Goal: Task Accomplishment & Management: Use online tool/utility

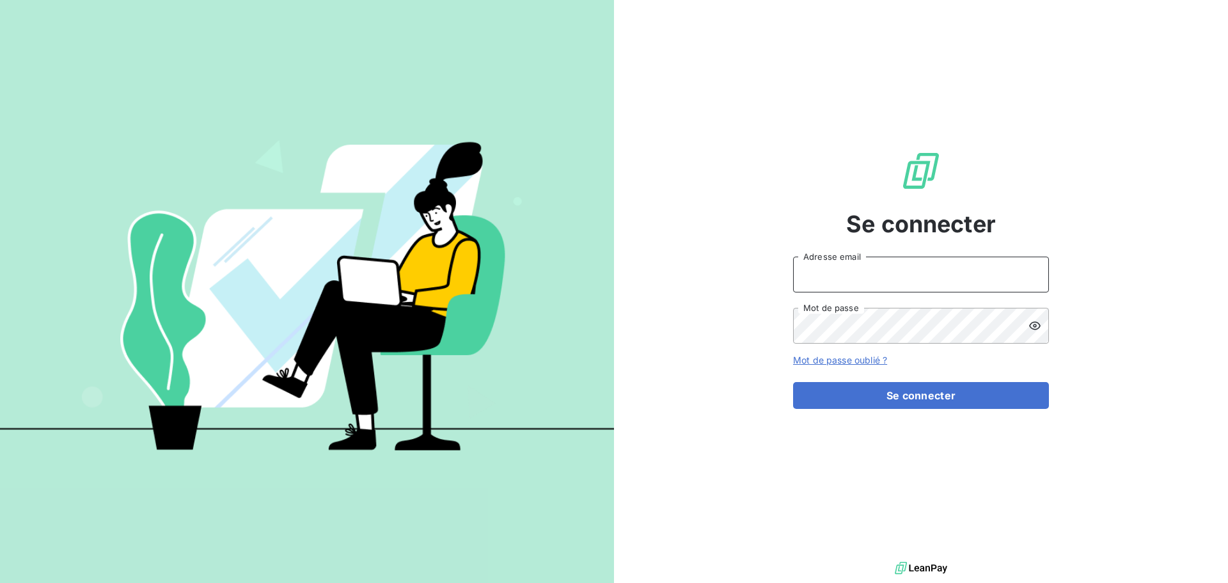
click at [943, 274] on input "Adresse email" at bounding box center [921, 274] width 256 height 36
click at [921, 281] on input "Adresse email" at bounding box center [921, 274] width 256 height 36
type input "[EMAIL_ADDRESS][DOMAIN_NAME]"
click at [793, 382] on button "Se connecter" at bounding box center [921, 395] width 256 height 27
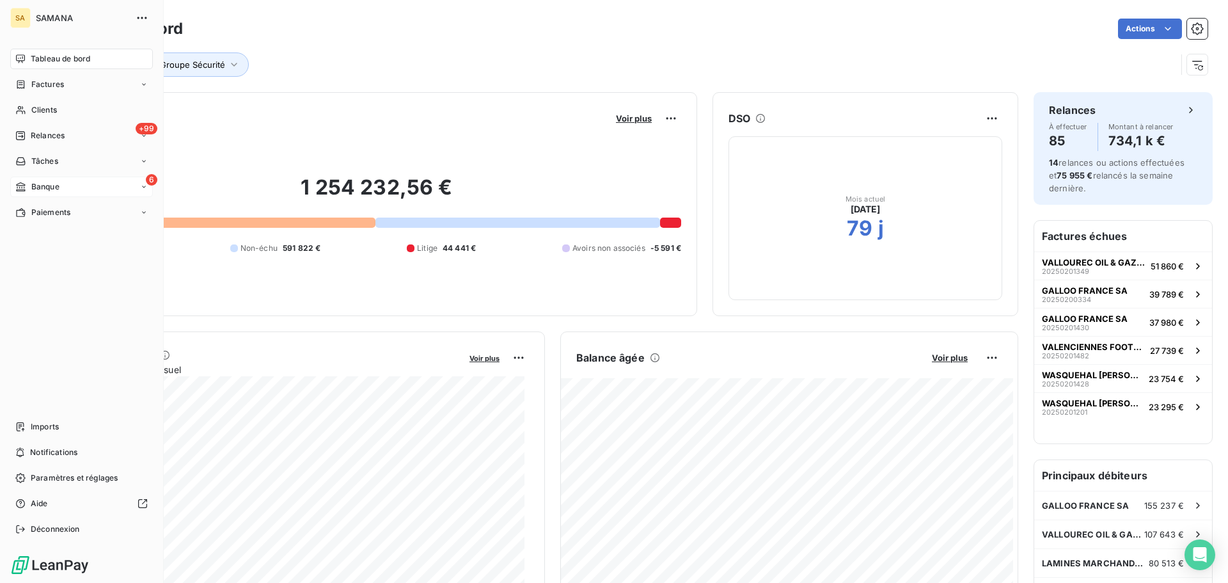
click at [35, 190] on span "Banque" at bounding box center [45, 187] width 28 height 12
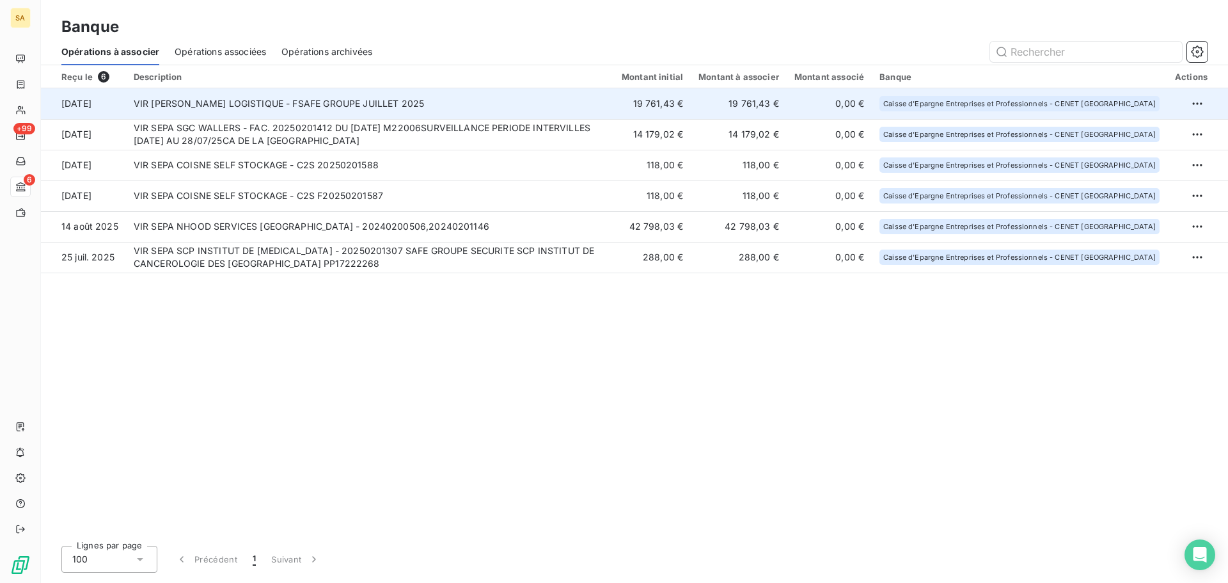
click at [240, 95] on td "VIR [PERSON_NAME] LOGISTIQUE - FSAFE GROUPE JUILLET 2025" at bounding box center [370, 103] width 488 height 31
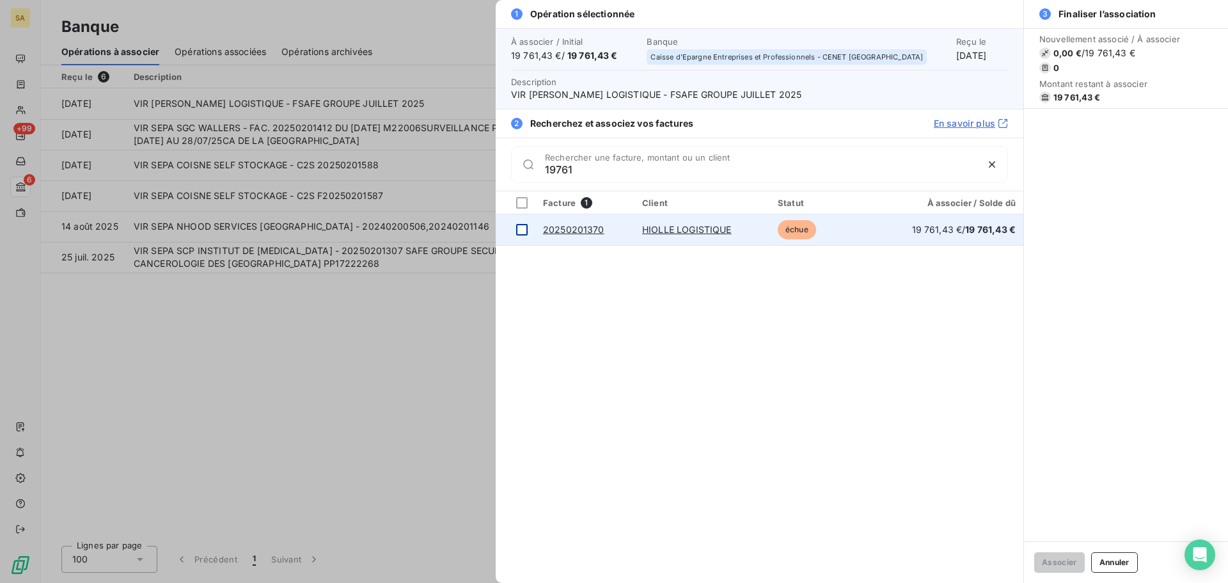
type input "19761"
click at [517, 233] on div at bounding box center [522, 230] width 12 height 12
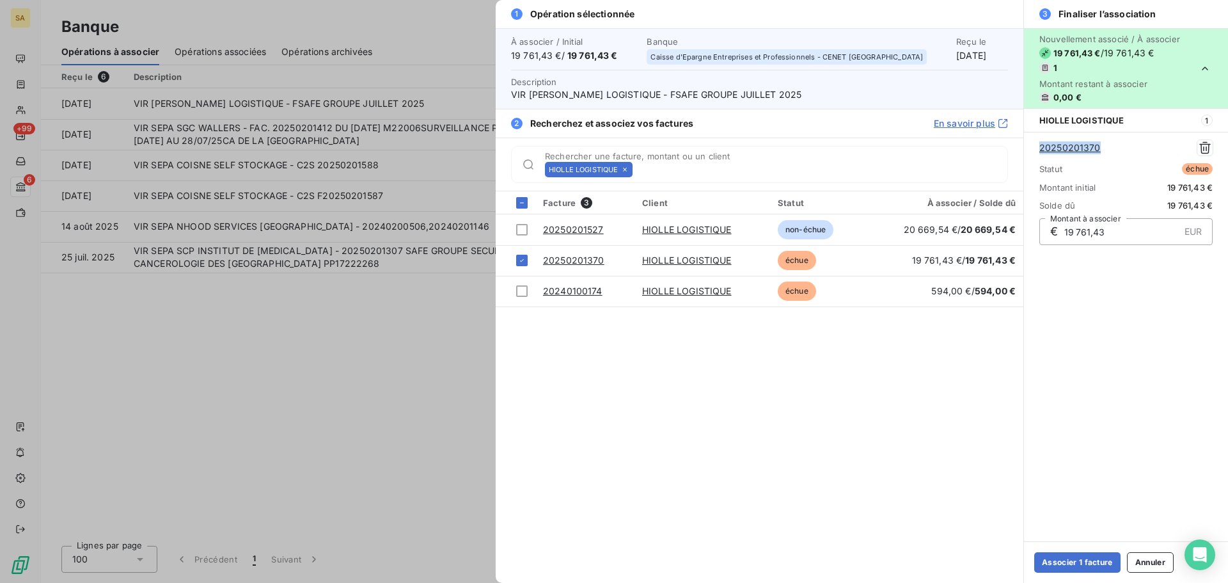
drag, startPoint x: 1114, startPoint y: 143, endPoint x: 1039, endPoint y: 148, distance: 75.6
click at [1039, 148] on div "20250201370 Statut échue Montant initial 19 761,43 € Solde dû 19 761,43 € € 19 …" at bounding box center [1126, 192] width 204 height 121
copy link "20250201370"
click at [1084, 560] on button "Associer 1 facture" at bounding box center [1077, 562] width 86 height 20
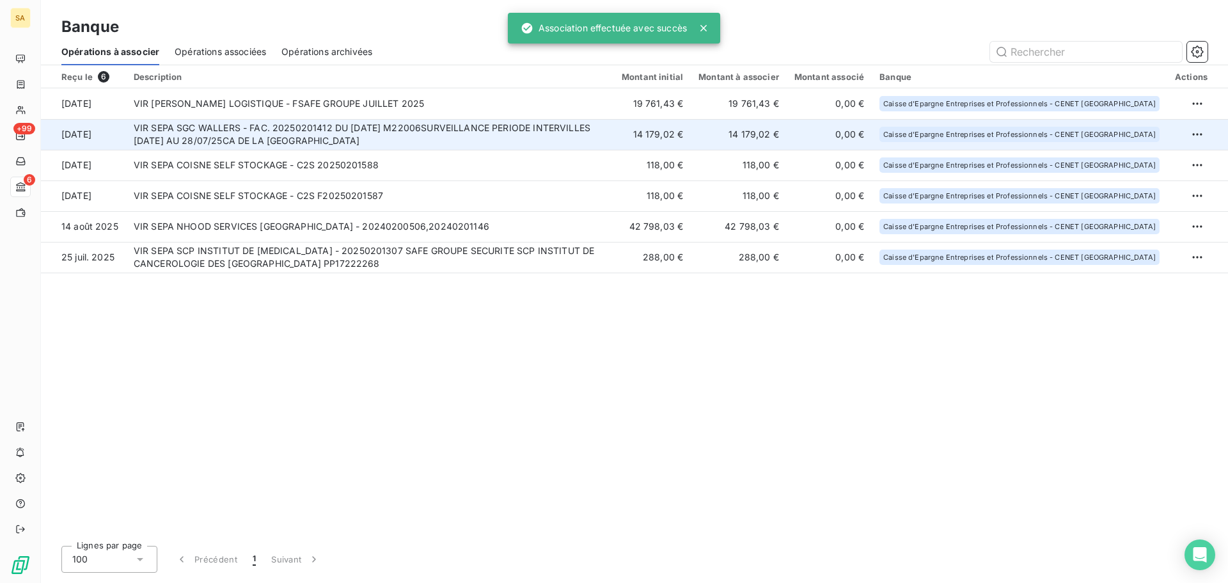
click at [313, 136] on td "VIR SEPA SGC WALLERS - FAC. 20250201412 DU [DATE] M22006SURVEILLANCE PERIODE IN…" at bounding box center [370, 134] width 488 height 31
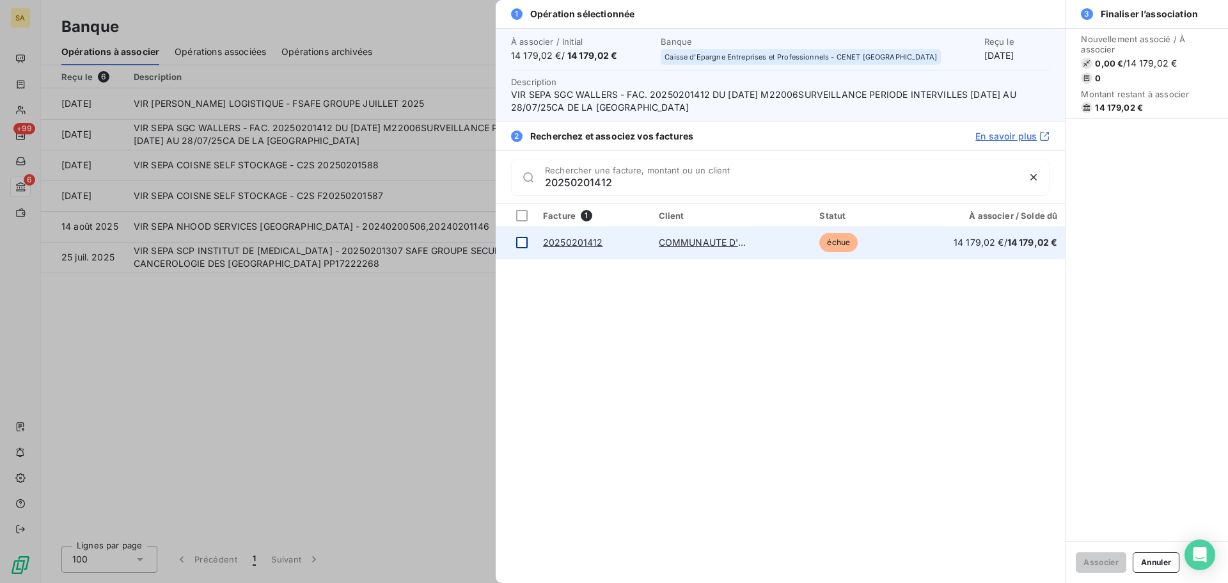
type input "20250201412"
click at [525, 244] on div at bounding box center [522, 243] width 12 height 12
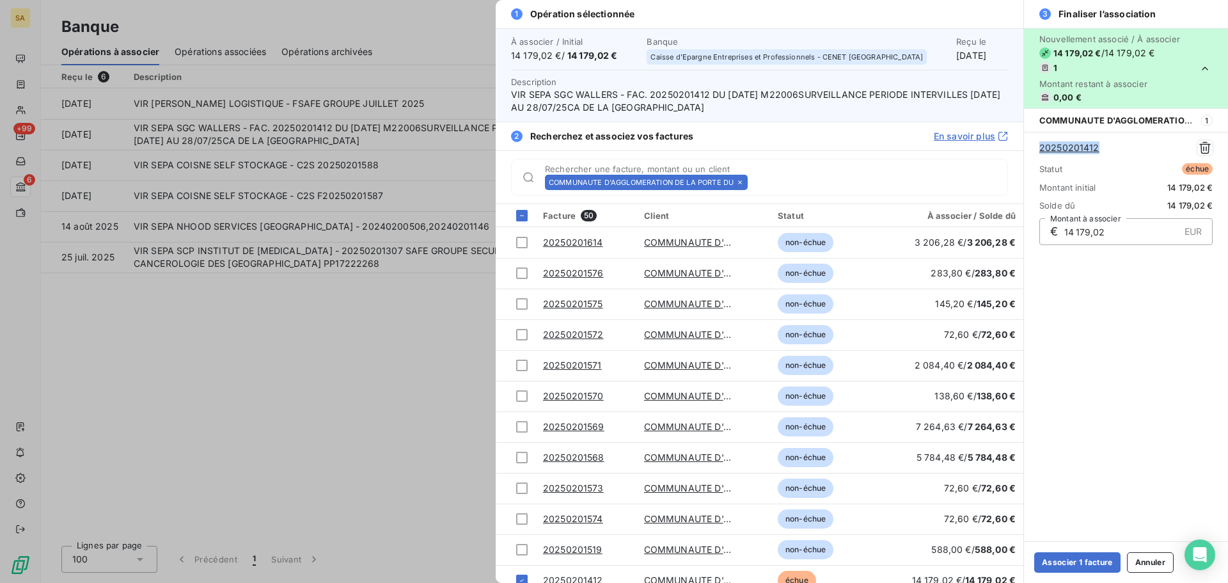
drag, startPoint x: 1117, startPoint y: 149, endPoint x: 1030, endPoint y: 150, distance: 87.0
click at [1030, 150] on div "20250201412 Statut échue Montant initial 14 179,02 € Solde dû 14 179,02 € € 14 …" at bounding box center [1126, 192] width 204 height 121
copy link "20250201412"
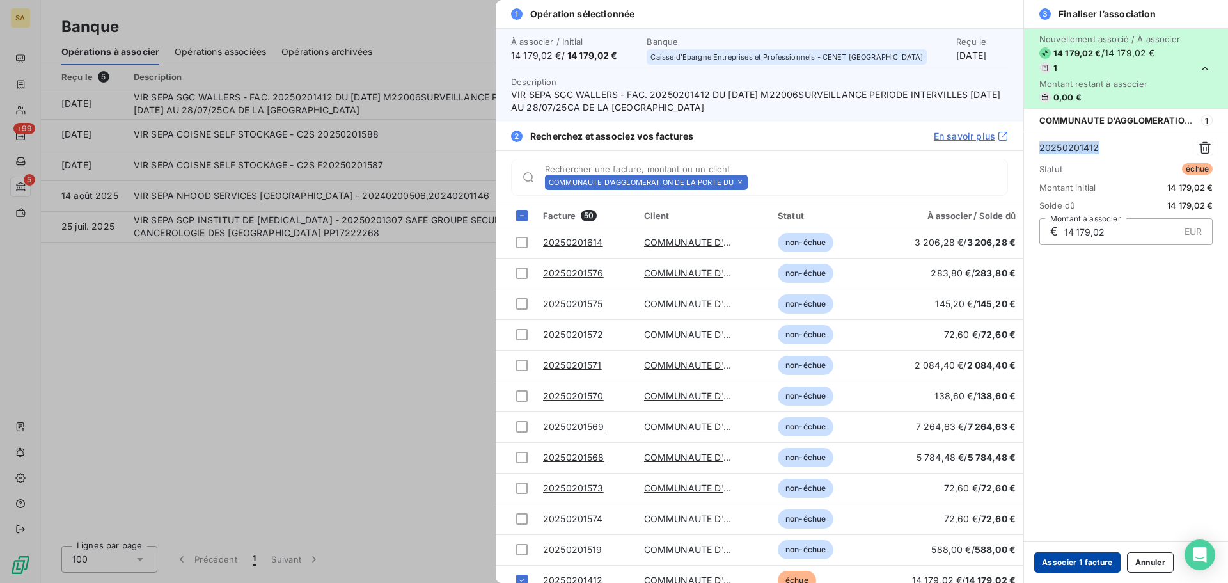
click at [1078, 558] on button "Associer 1 facture" at bounding box center [1077, 562] width 86 height 20
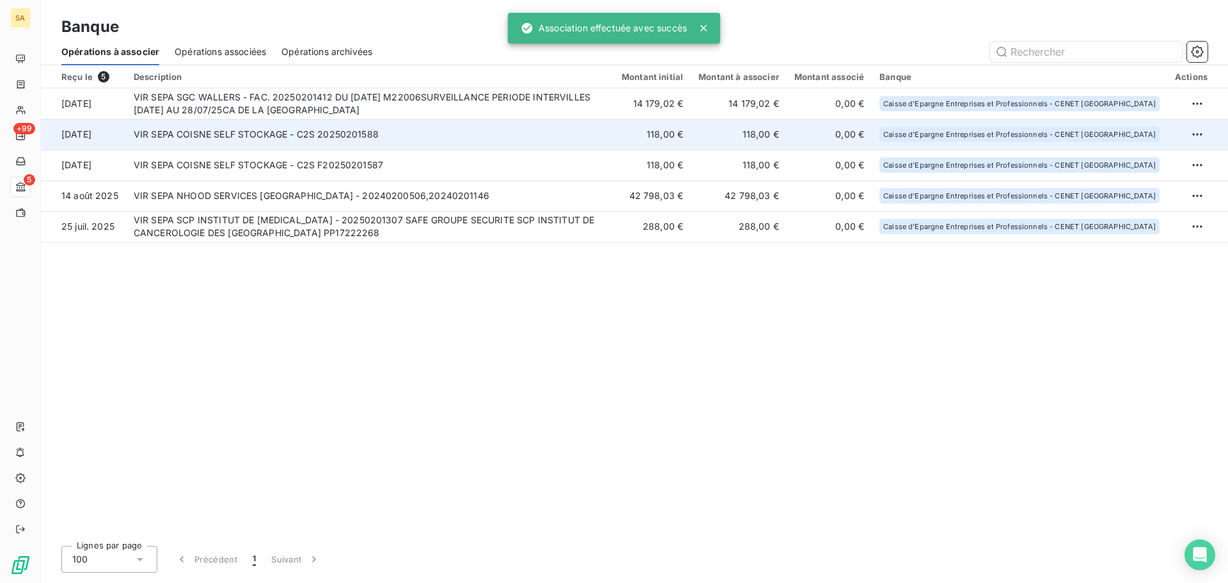
click at [517, 141] on td "VIR SEPA COISNE SELF STOCKAGE - C2S 20250201588" at bounding box center [370, 134] width 488 height 31
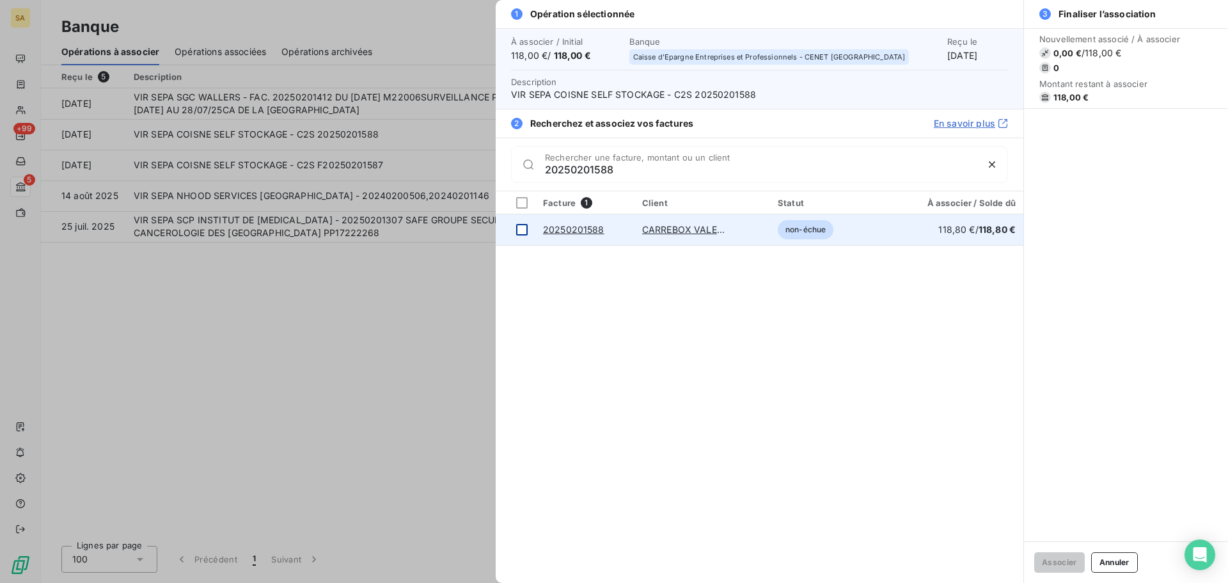
type input "20250201588"
click at [526, 230] on td at bounding box center [516, 229] width 40 height 31
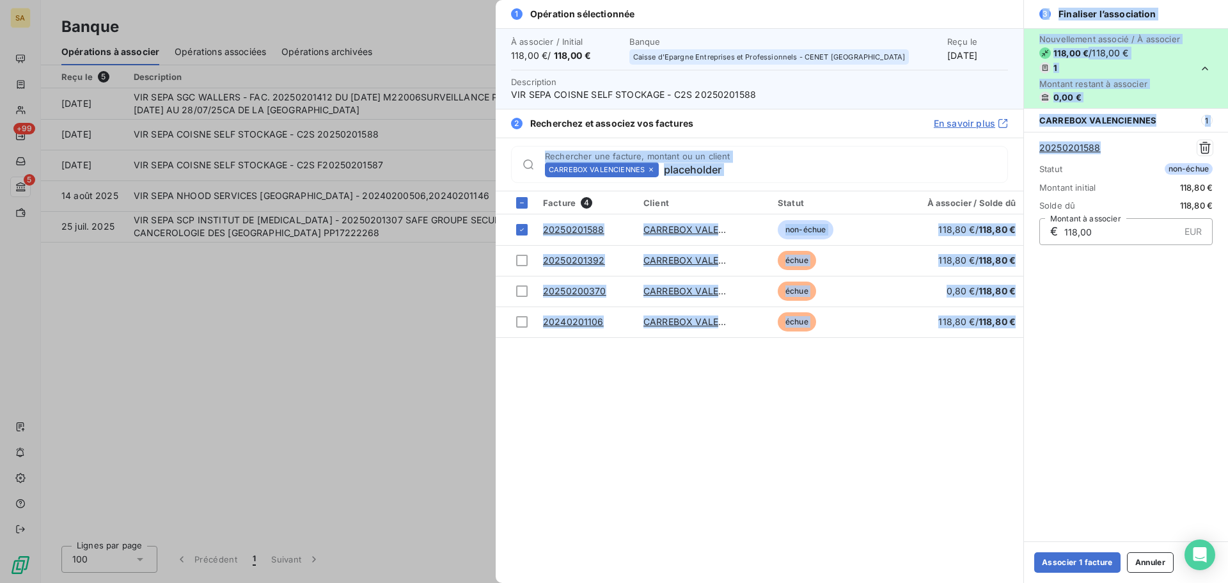
drag, startPoint x: 1117, startPoint y: 148, endPoint x: 1018, endPoint y: 150, distance: 99.1
click at [1018, 150] on div "1 Opération sélectionnée À associer / Initial 118,00 € / 118,00 € Banque Caisse…" at bounding box center [862, 291] width 732 height 583
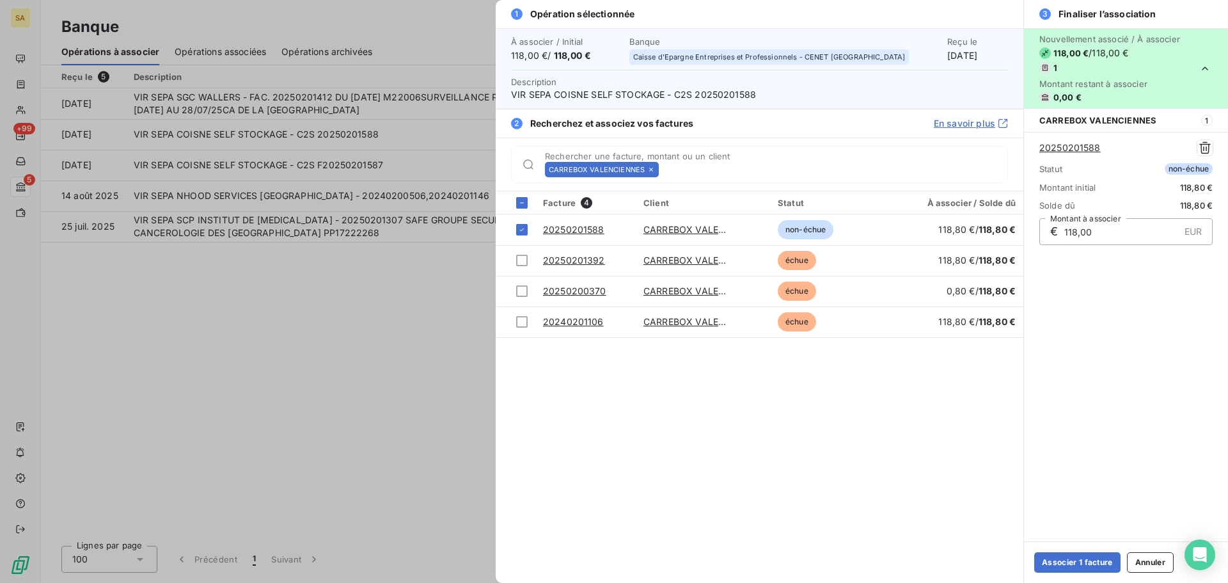
click at [1177, 334] on div "Nouvellement associé / À associer 118,00 € / 118,00 € 1 Montant restant à assoc…" at bounding box center [1126, 284] width 204 height 513
drag, startPoint x: 1113, startPoint y: 148, endPoint x: 1028, endPoint y: 147, distance: 85.1
click at [1028, 147] on div "20250201588 Statut non-échue Montant initial 118,80 € Solde dû 118,80 € € 118,0…" at bounding box center [1126, 192] width 204 height 121
copy link "20250201588"
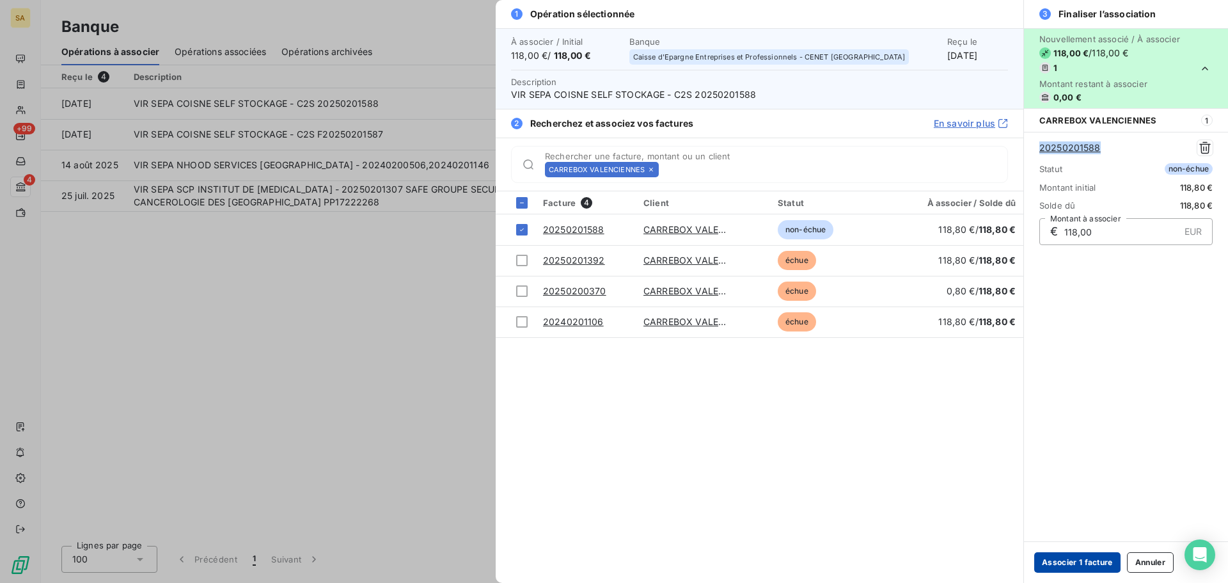
click at [1072, 562] on button "Associer 1 facture" at bounding box center [1077, 562] width 86 height 20
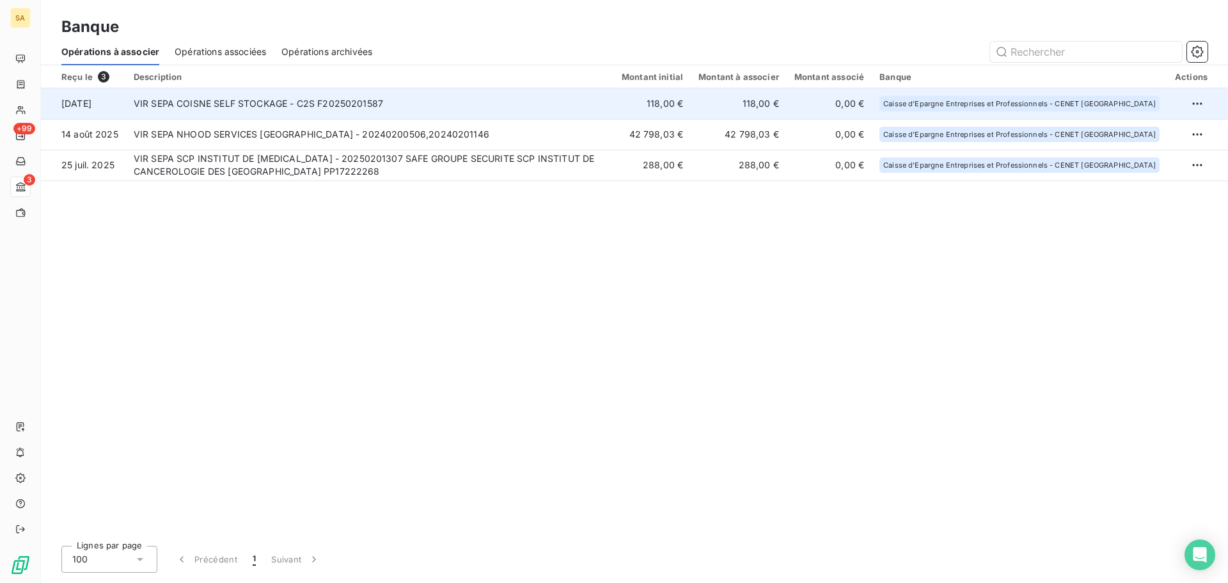
click at [359, 107] on td "VIR SEPA COISNE SELF STOCKAGE - C2S F20250201587" at bounding box center [370, 103] width 488 height 31
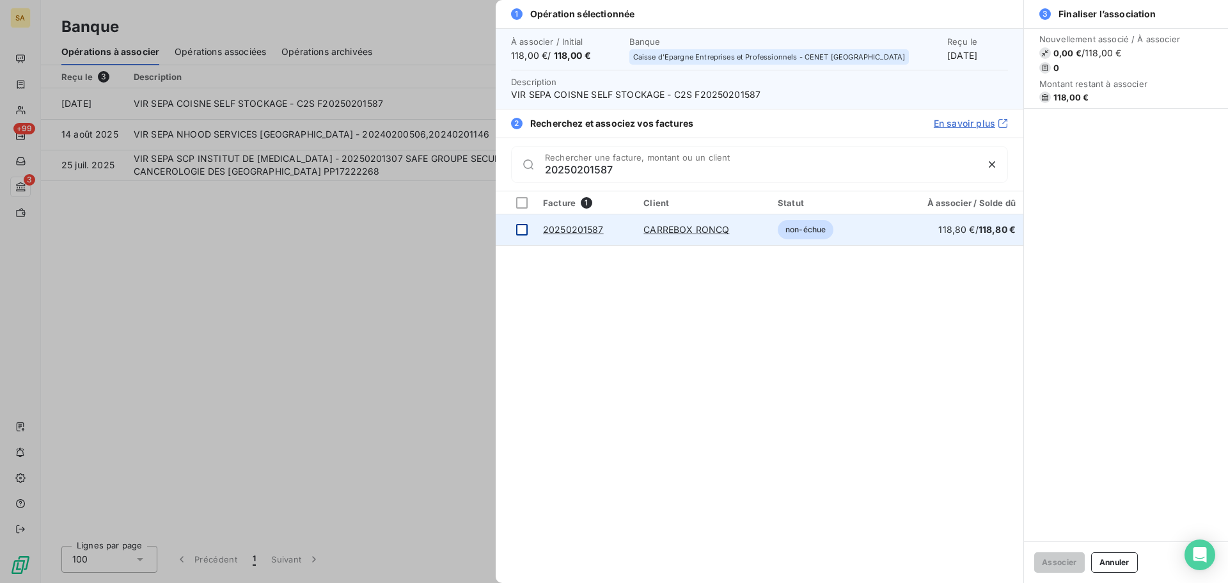
type input "20250201587"
click at [519, 231] on div at bounding box center [522, 230] width 12 height 12
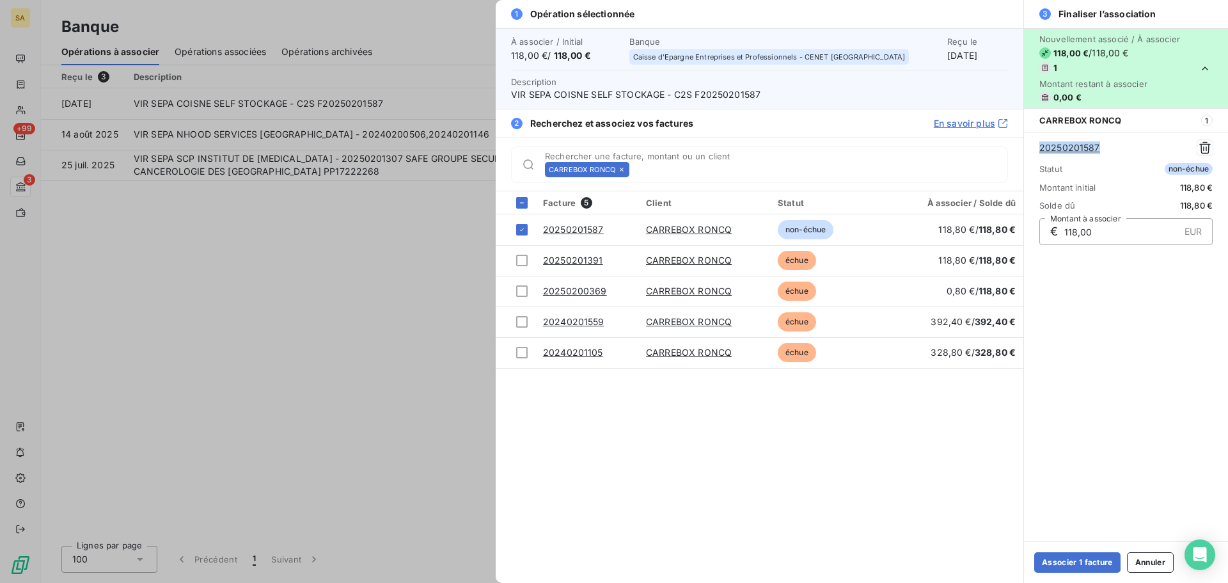
drag, startPoint x: 1110, startPoint y: 149, endPoint x: 1024, endPoint y: 150, distance: 86.3
click at [1024, 150] on div "20250201587 Statut non-échue Montant initial 118,80 € Solde dû 118,80 € € 118,0…" at bounding box center [1126, 192] width 204 height 121
copy link "20250201587"
click at [1073, 564] on button "Associer 1 facture" at bounding box center [1077, 562] width 86 height 20
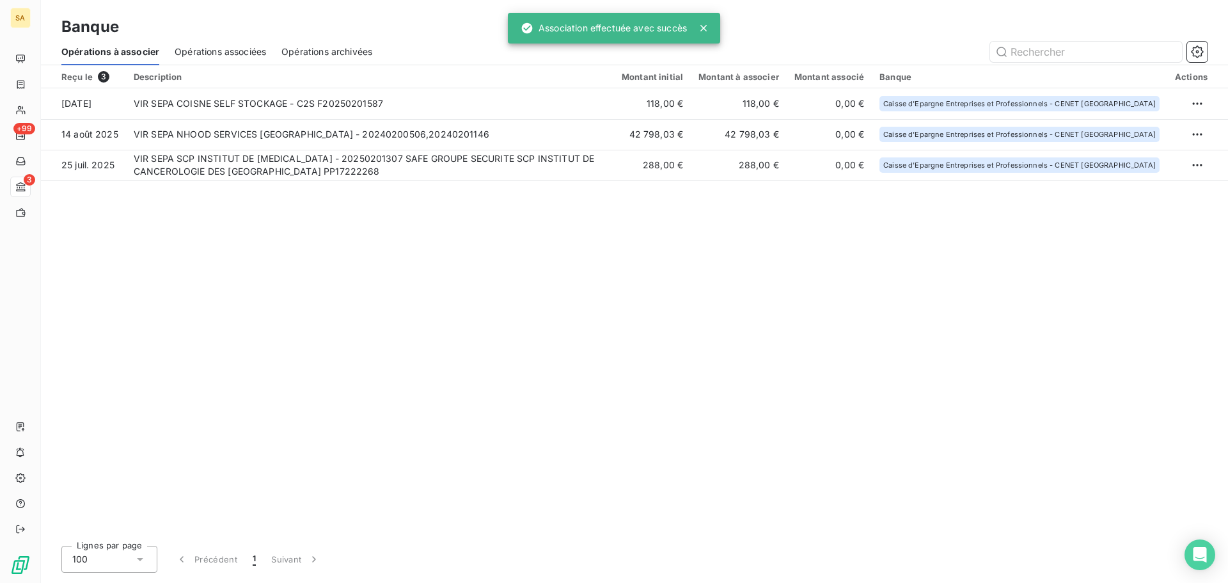
click at [406, 276] on div "Reçu le 3 Description Montant initial Montant à associer Montant associé Banque…" at bounding box center [634, 300] width 1187 height 470
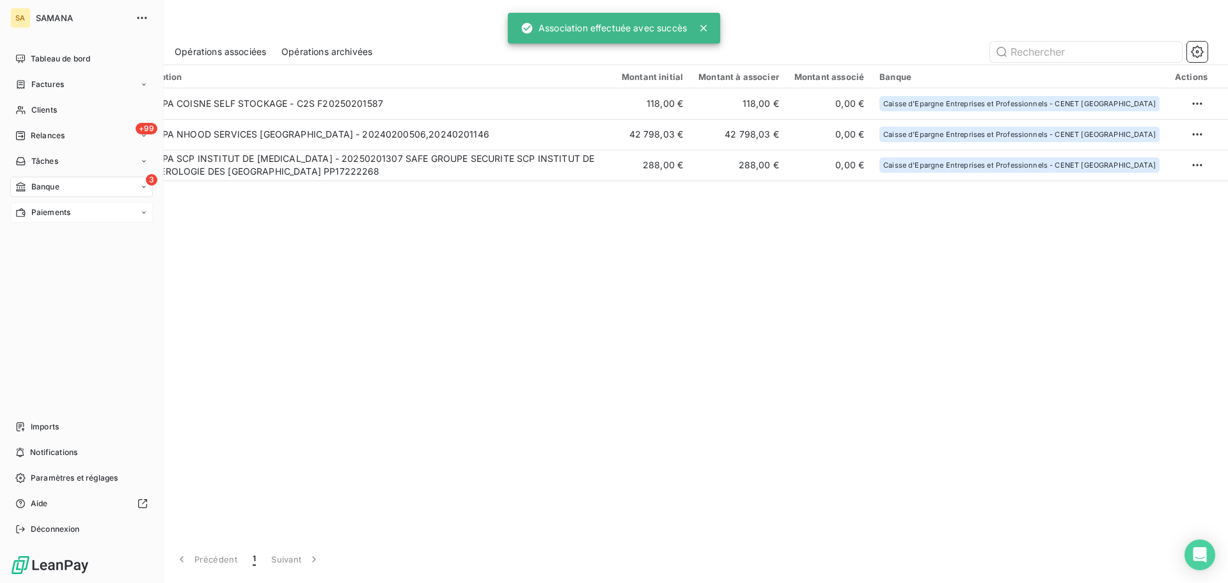
click at [77, 209] on div "Paiements" at bounding box center [81, 212] width 143 height 20
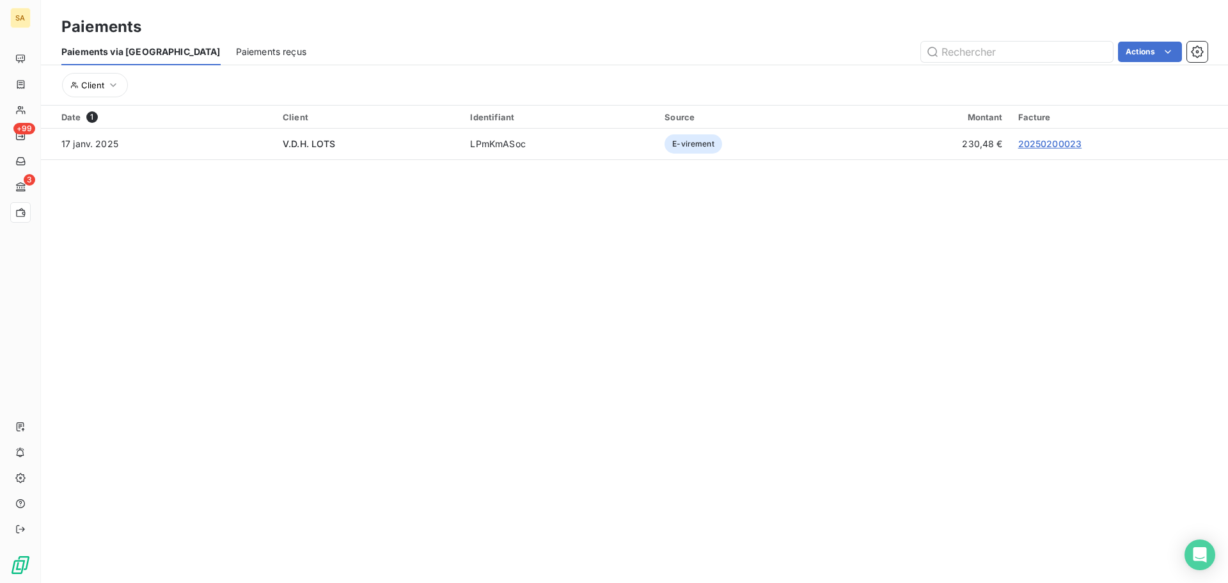
click at [236, 52] on span "Paiements reçus" at bounding box center [271, 51] width 70 height 13
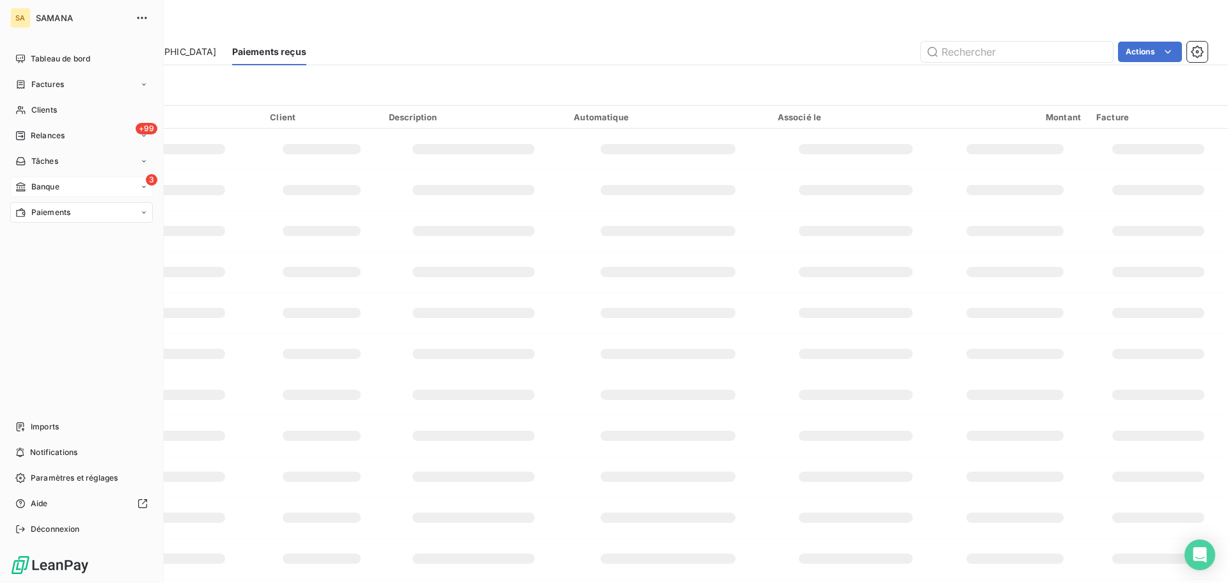
click at [27, 187] on div "Banque" at bounding box center [37, 187] width 44 height 12
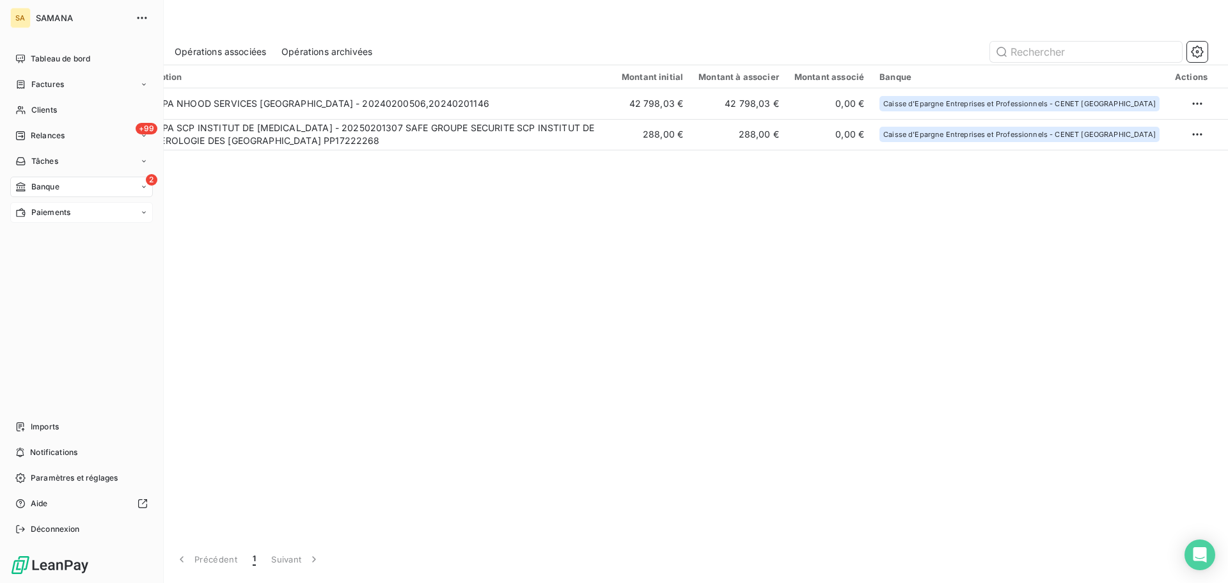
click at [31, 214] on span "Paiements" at bounding box center [50, 213] width 39 height 12
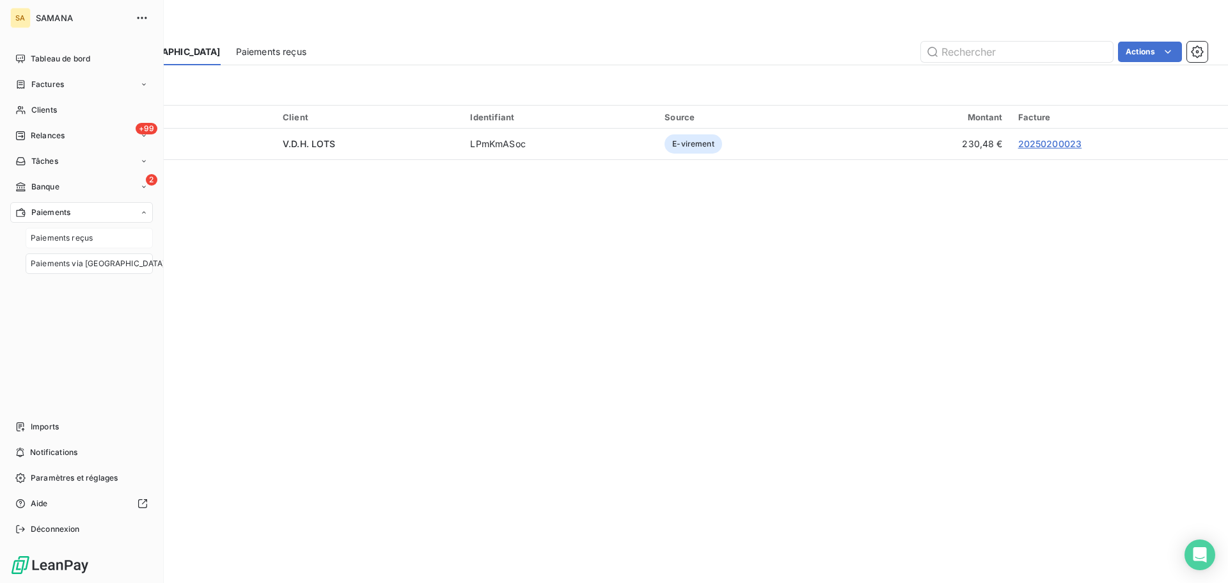
click at [93, 240] on div "Paiements reçus" at bounding box center [89, 238] width 127 height 20
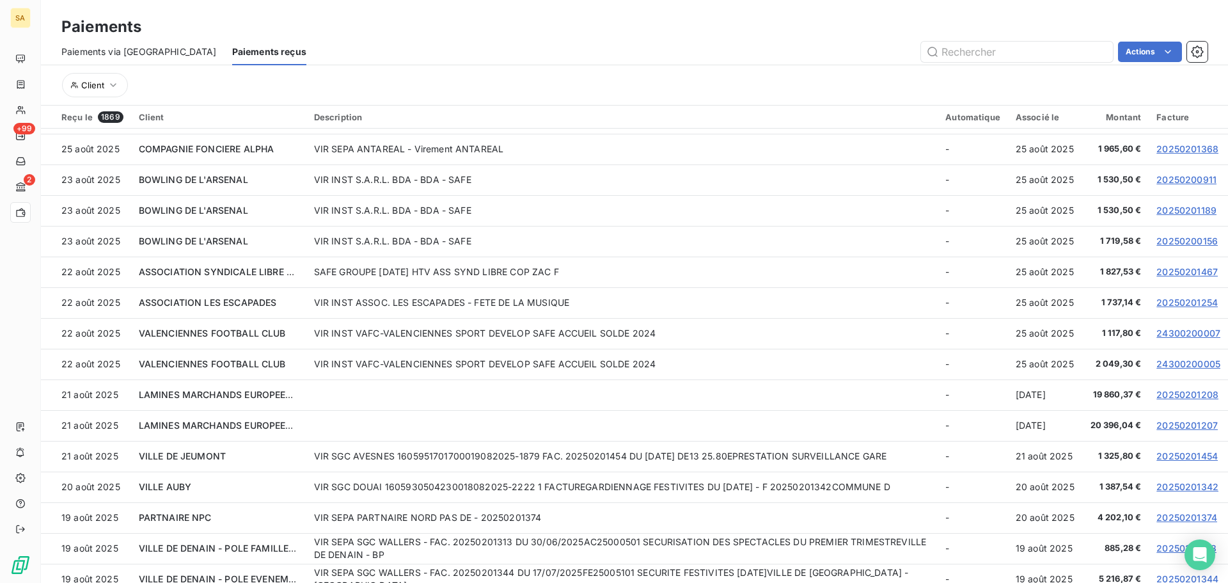
scroll to position [2616, 0]
